Goal: Task Accomplishment & Management: Use online tool/utility

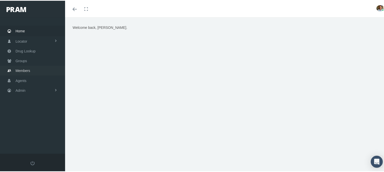
click at [26, 68] on span "Members" at bounding box center [23, 70] width 15 height 10
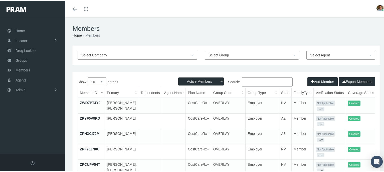
click at [270, 80] on input "Search:" at bounding box center [267, 81] width 51 height 9
paste input "41529641"
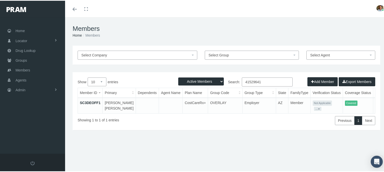
type input "41529641"
click at [92, 101] on link "SC3DEOFF1" at bounding box center [90, 102] width 21 height 4
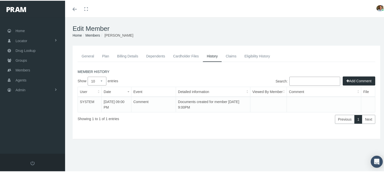
click at [178, 56] on link "Cardholder Files" at bounding box center [186, 55] width 34 height 11
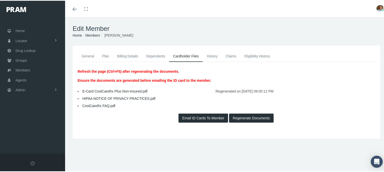
click at [194, 115] on button "Email ID Cards To Member" at bounding box center [203, 117] width 50 height 9
